Goal: Navigation & Orientation: Find specific page/section

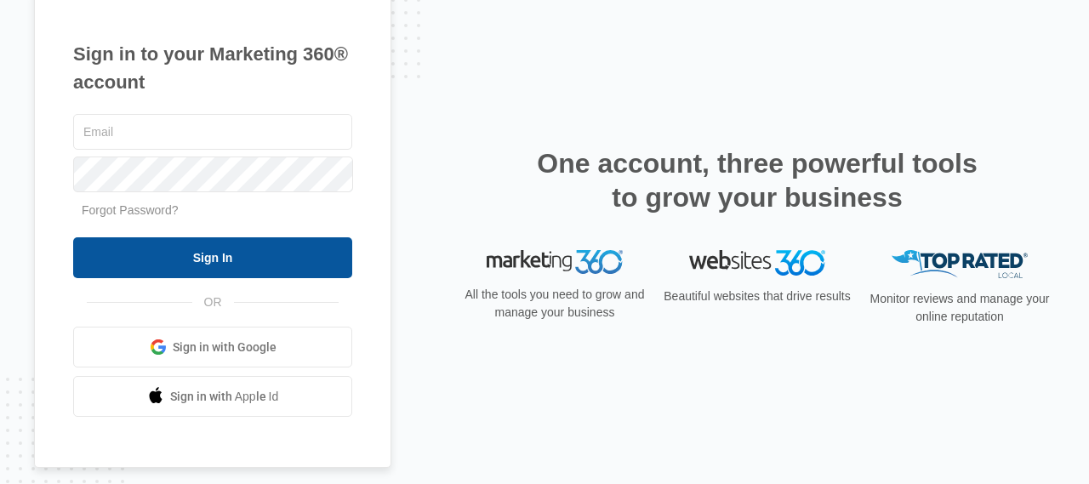
type input "[EMAIL_ADDRESS][DOMAIN_NAME]"
click at [211, 263] on input "Sign In" at bounding box center [212, 257] width 279 height 41
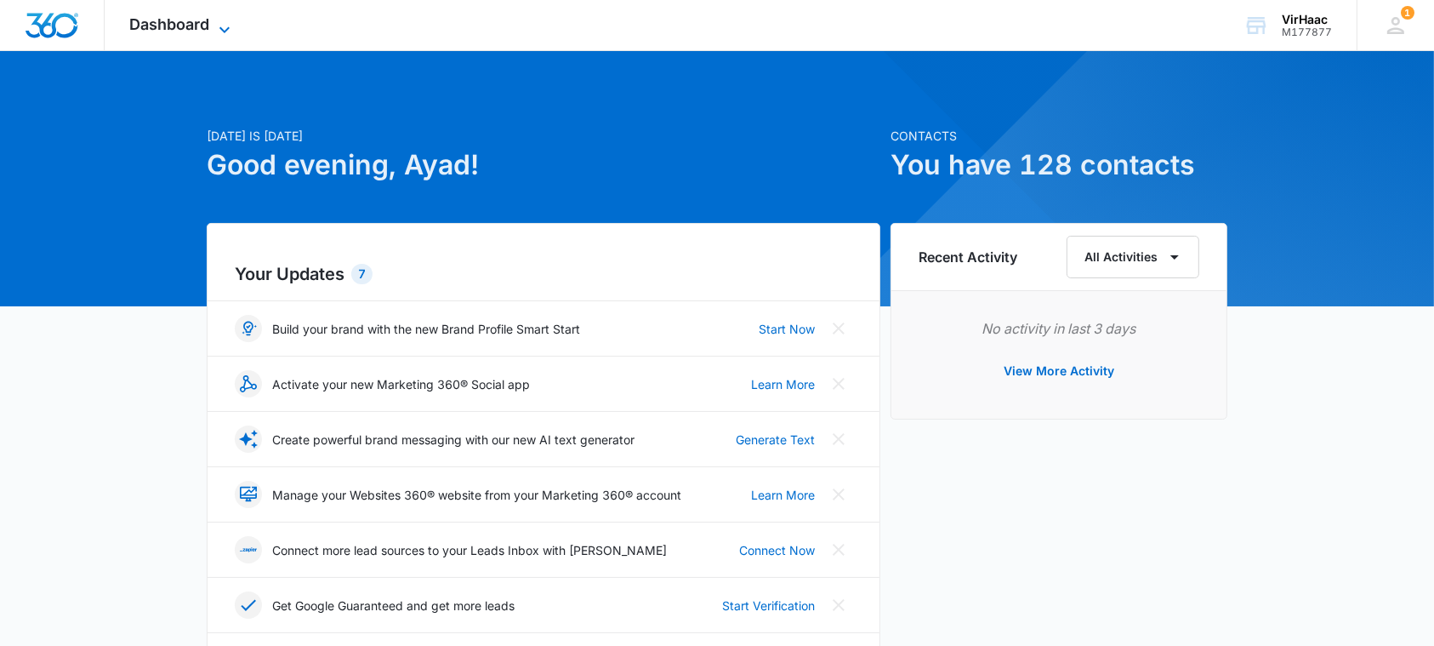
click at [220, 20] on icon at bounding box center [224, 30] width 20 height 20
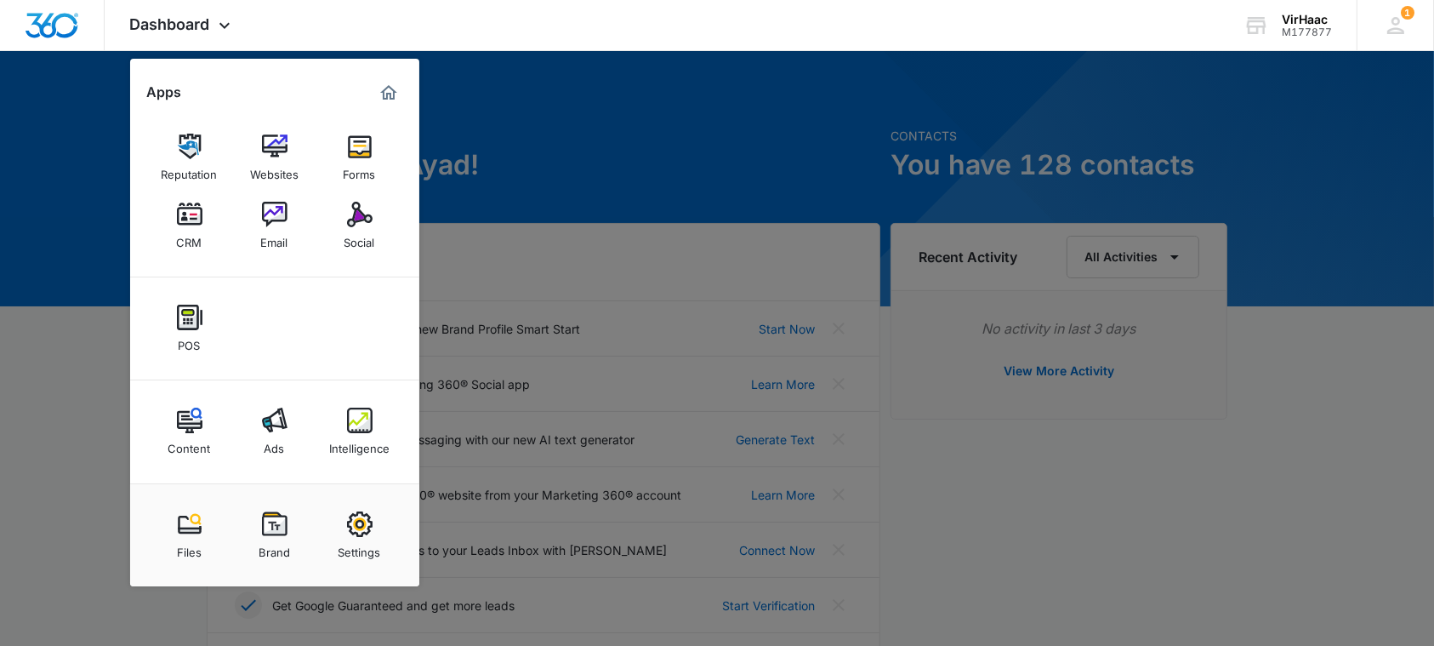
click at [348, 422] on img at bounding box center [360, 420] width 26 height 26
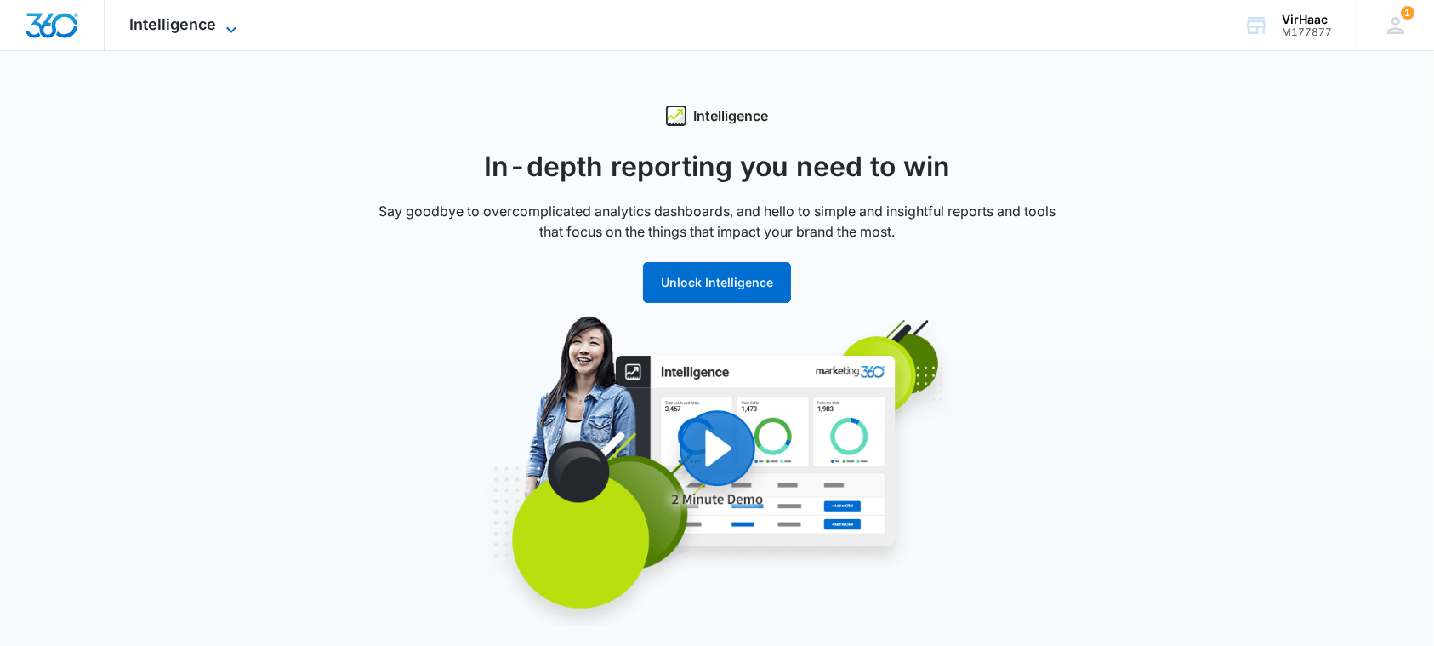
click at [231, 28] on icon at bounding box center [231, 30] width 20 height 20
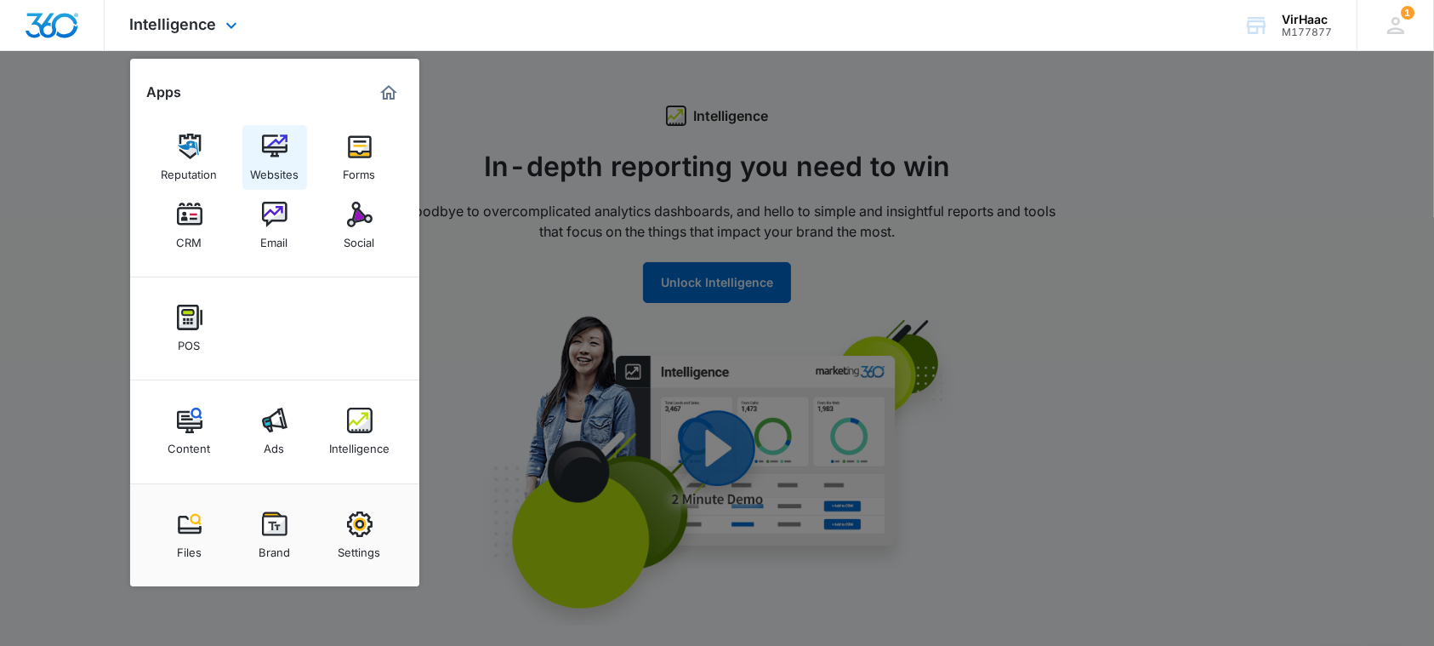
click at [274, 138] on img at bounding box center [275, 147] width 26 height 26
